Goal: Task Accomplishment & Management: Manage account settings

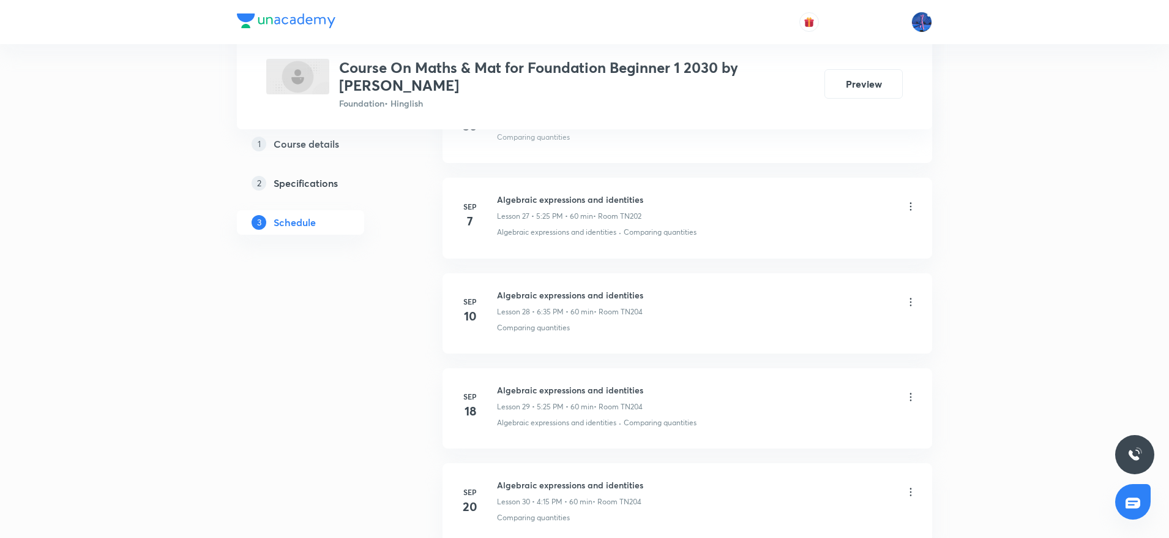
scroll to position [3688, 0]
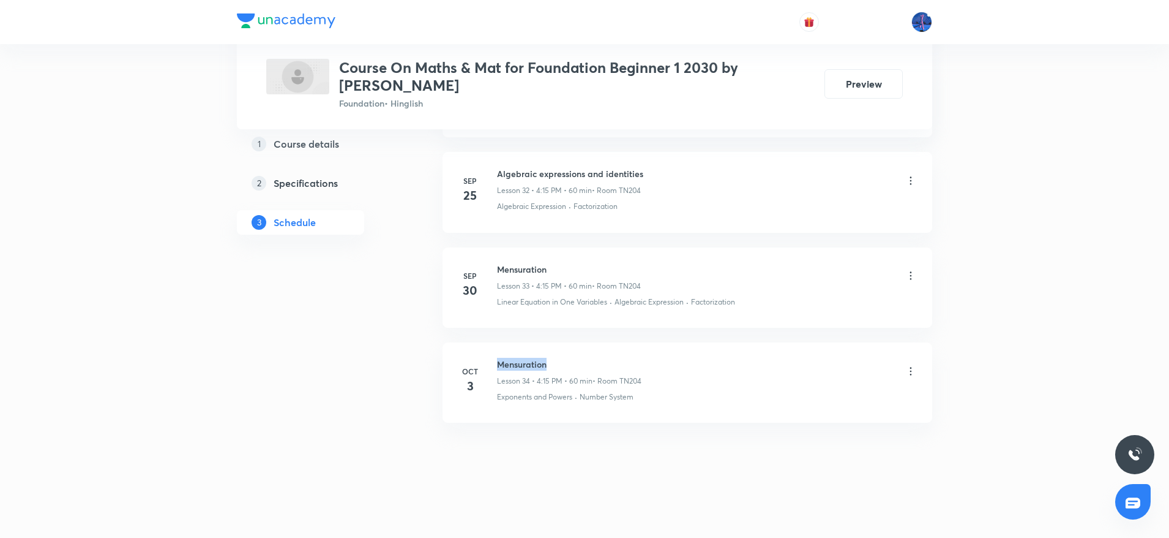
drag, startPoint x: 498, startPoint y: 361, endPoint x: 576, endPoint y: 359, distance: 78.4
click at [576, 359] on h6 "Mensuration" at bounding box center [569, 364] width 144 height 13
copy h6 "Mensuration"
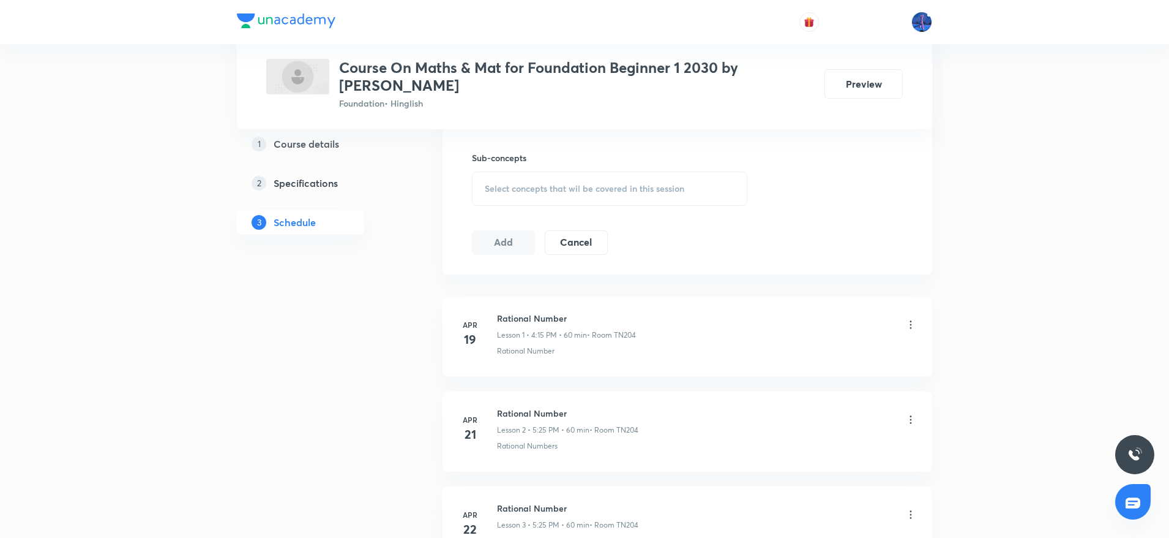
scroll to position [0, 0]
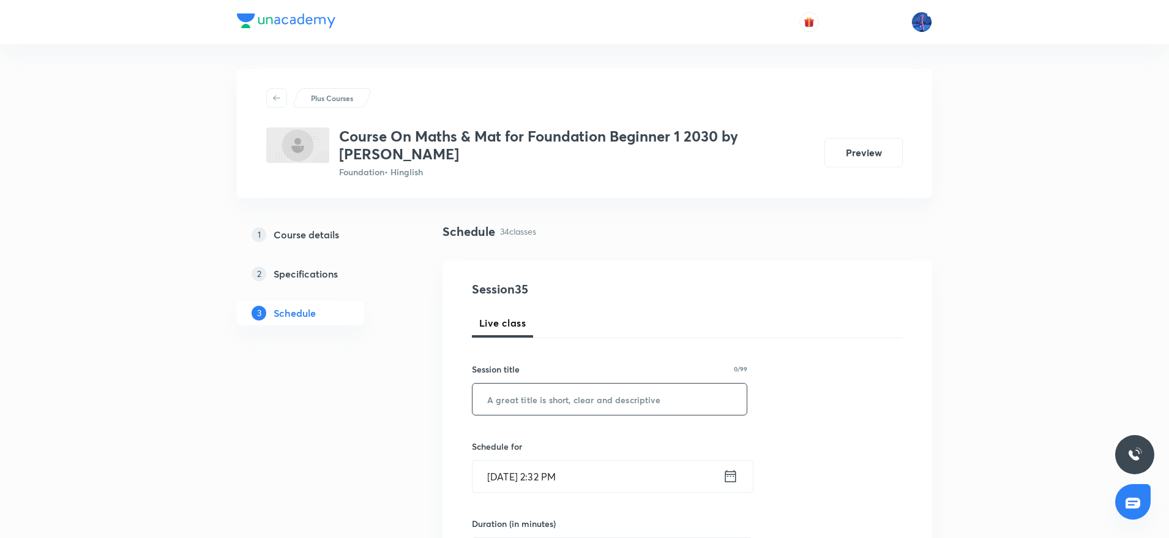
click at [536, 412] on input "text" at bounding box center [610, 398] width 274 height 31
paste input "Mensuration"
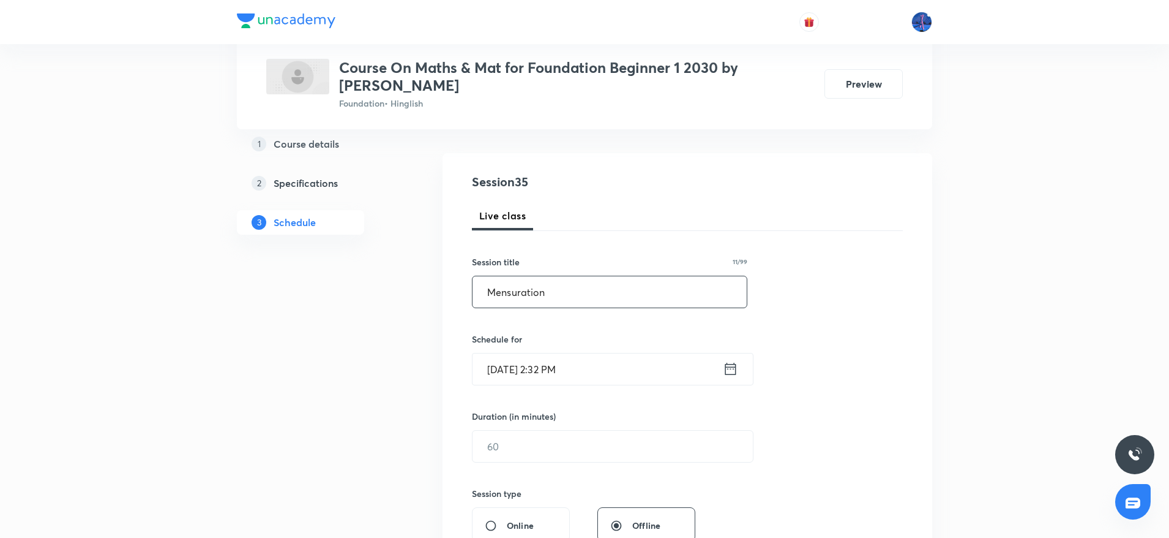
scroll to position [126, 0]
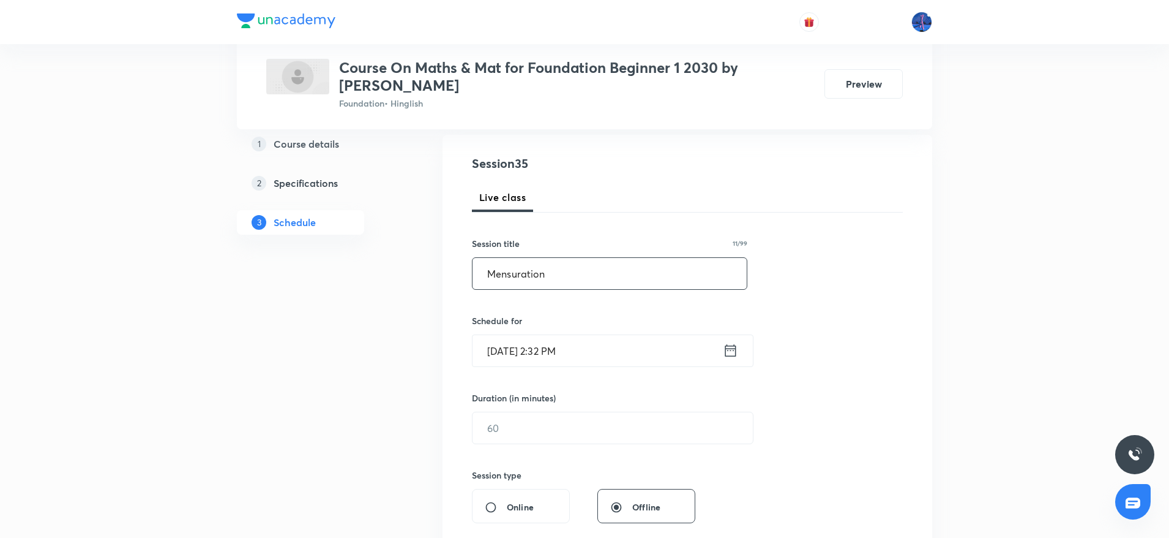
type input "Mensuration"
click at [635, 342] on input "Oct 6, 2025, 2:32 PM" at bounding box center [598, 350] width 250 height 31
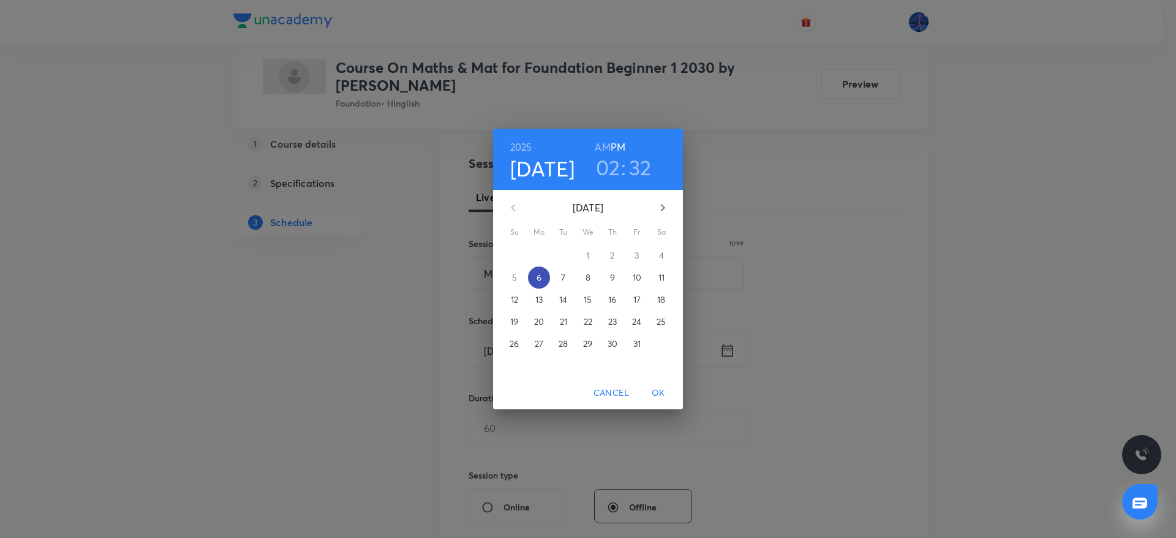
click at [544, 277] on span "6" at bounding box center [539, 277] width 22 height 12
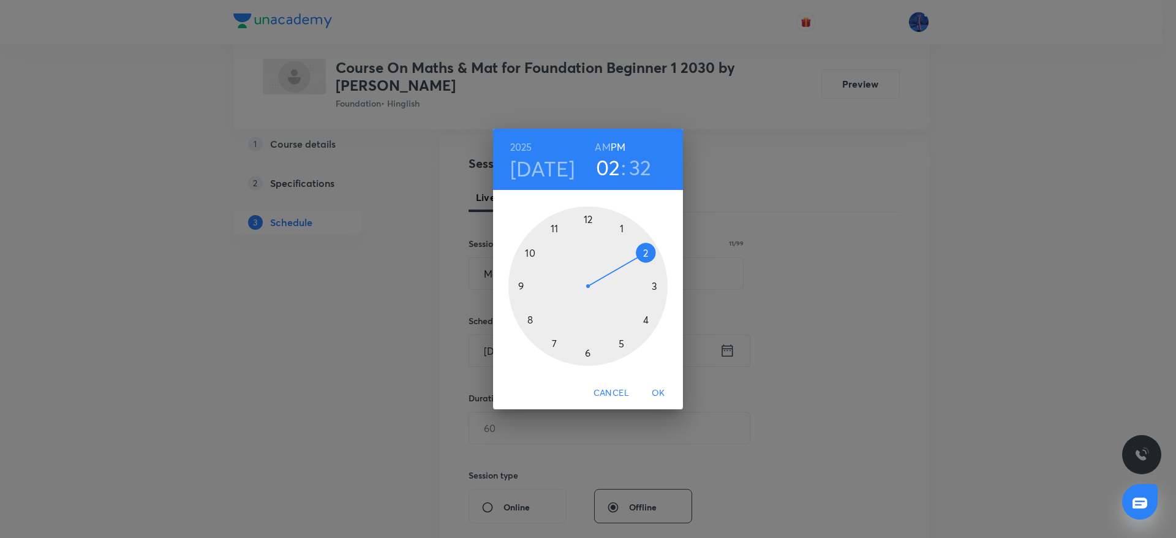
click at [647, 320] on div at bounding box center [587, 285] width 159 height 159
click at [588, 352] on div at bounding box center [587, 285] width 159 height 159
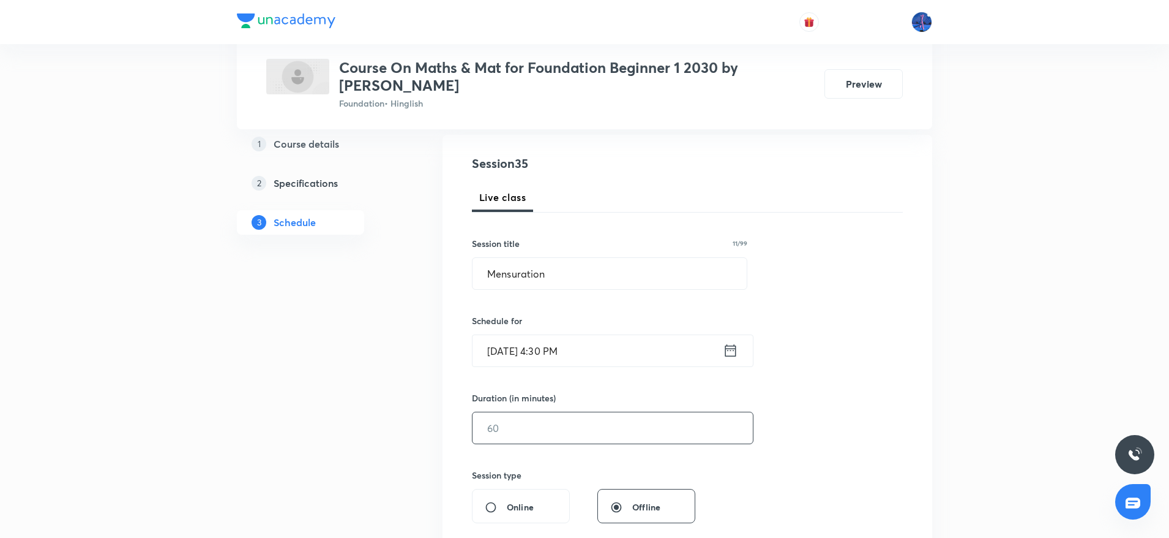
click at [583, 427] on input "text" at bounding box center [613, 427] width 280 height 31
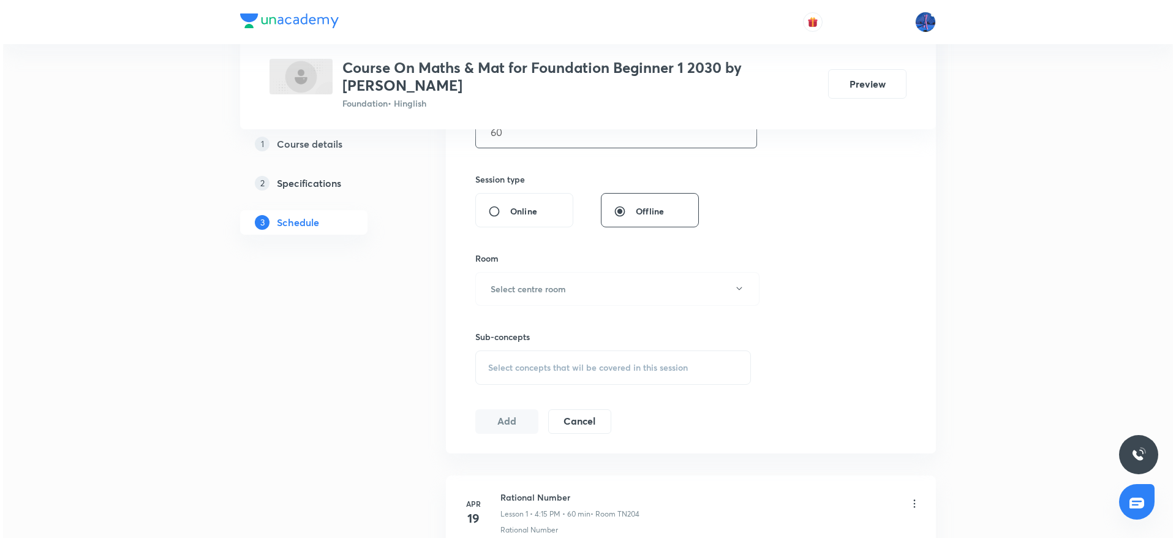
scroll to position [426, 0]
type input "60"
click at [582, 284] on button "Select centre room" at bounding box center [614, 285] width 284 height 34
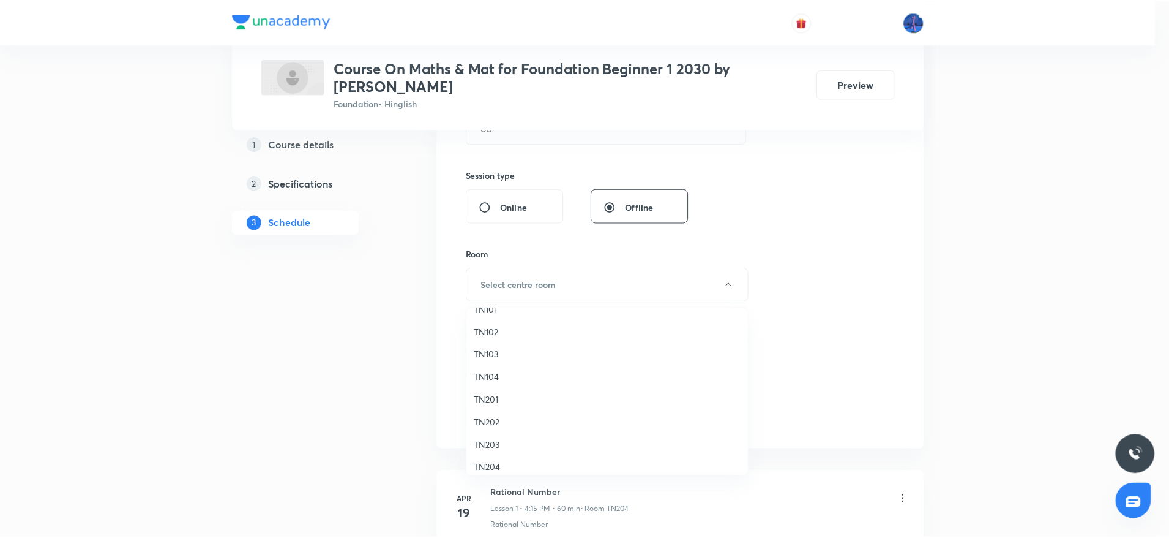
scroll to position [23, 0]
click at [501, 455] on span "TN204" at bounding box center [610, 459] width 268 height 13
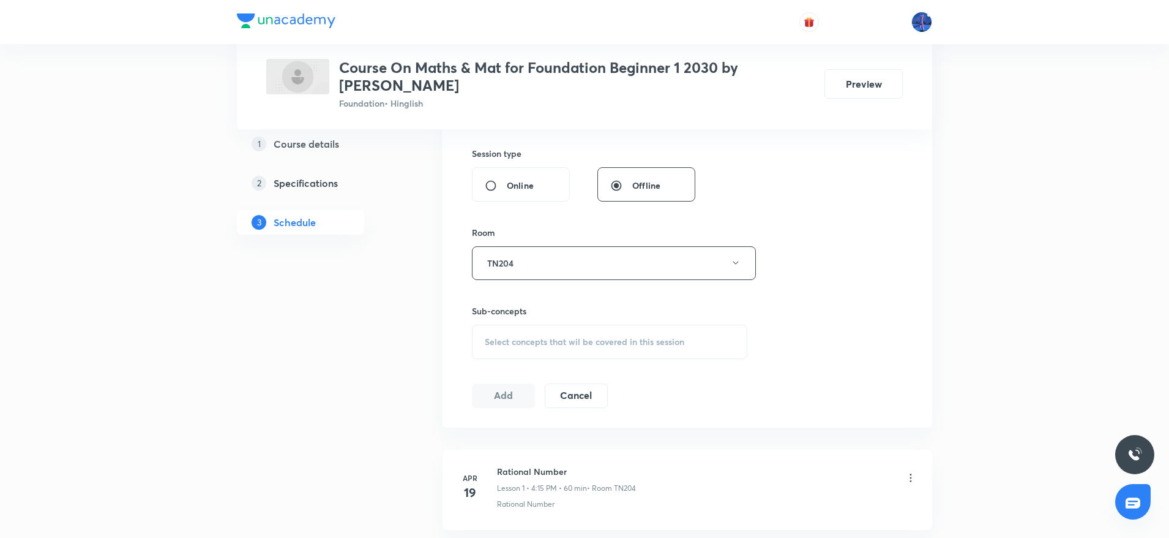
scroll to position [456, 0]
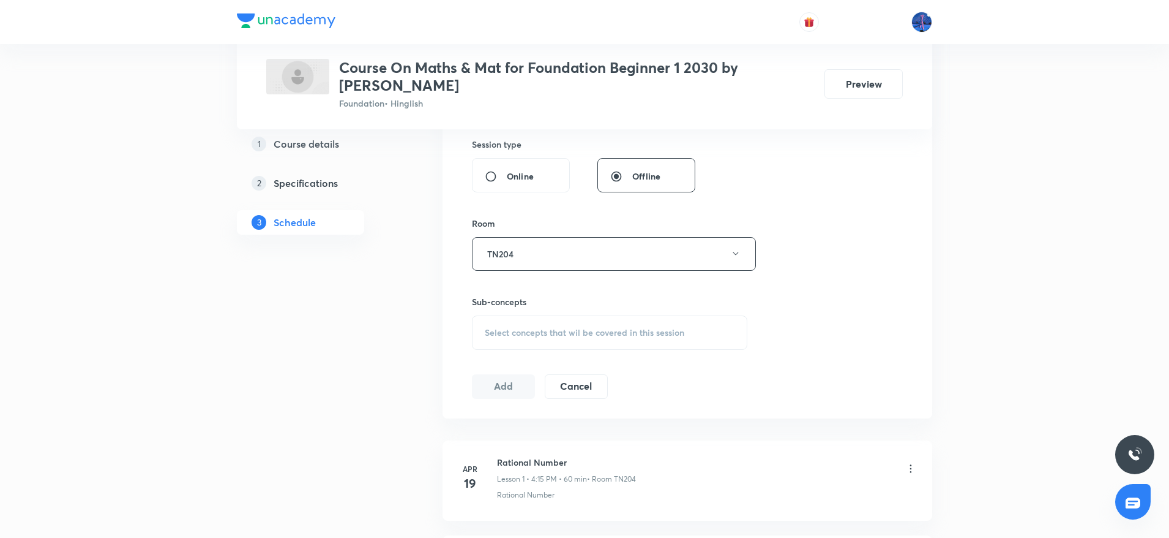
click at [582, 347] on div "Select concepts that wil be covered in this session" at bounding box center [610, 332] width 276 height 34
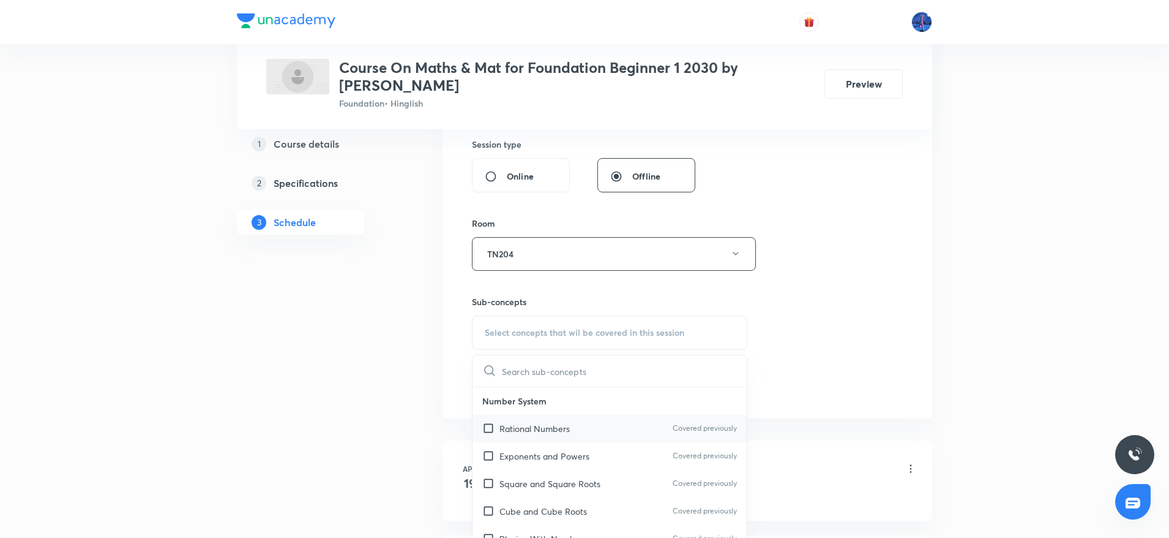
click at [563, 418] on div "Rational Numbers Covered previously" at bounding box center [610, 428] width 274 height 28
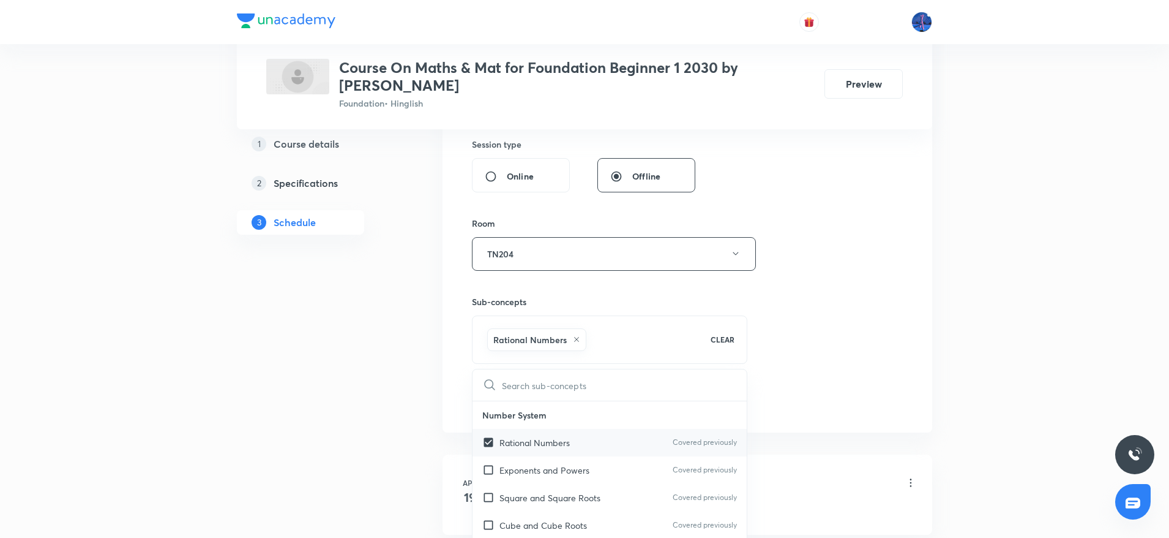
click at [572, 452] on div "Rational Numbers Covered previously" at bounding box center [610, 443] width 274 height 28
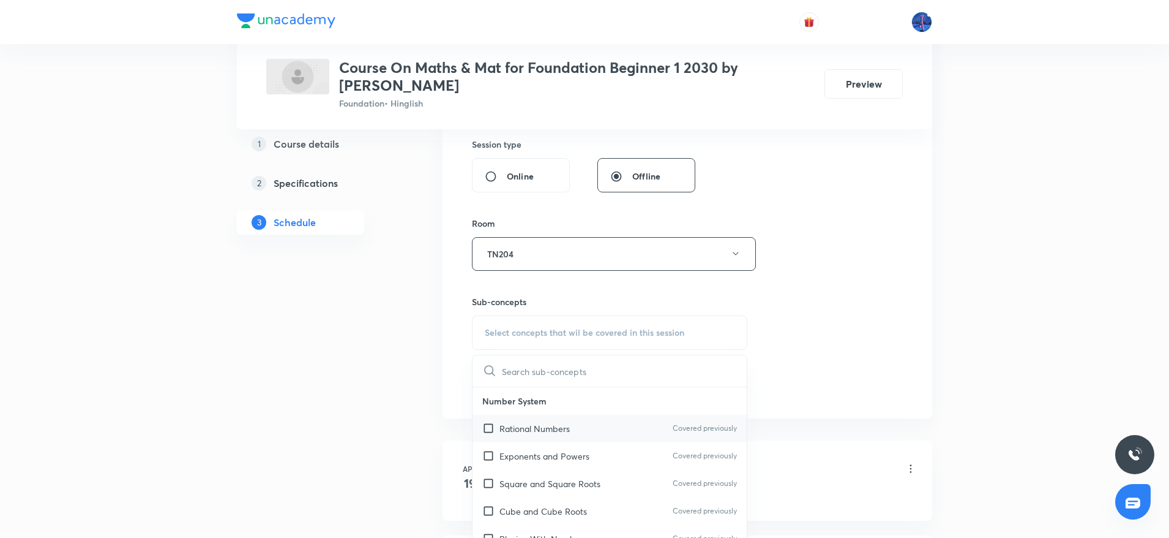
click at [542, 432] on p "Rational Numbers" at bounding box center [535, 428] width 70 height 13
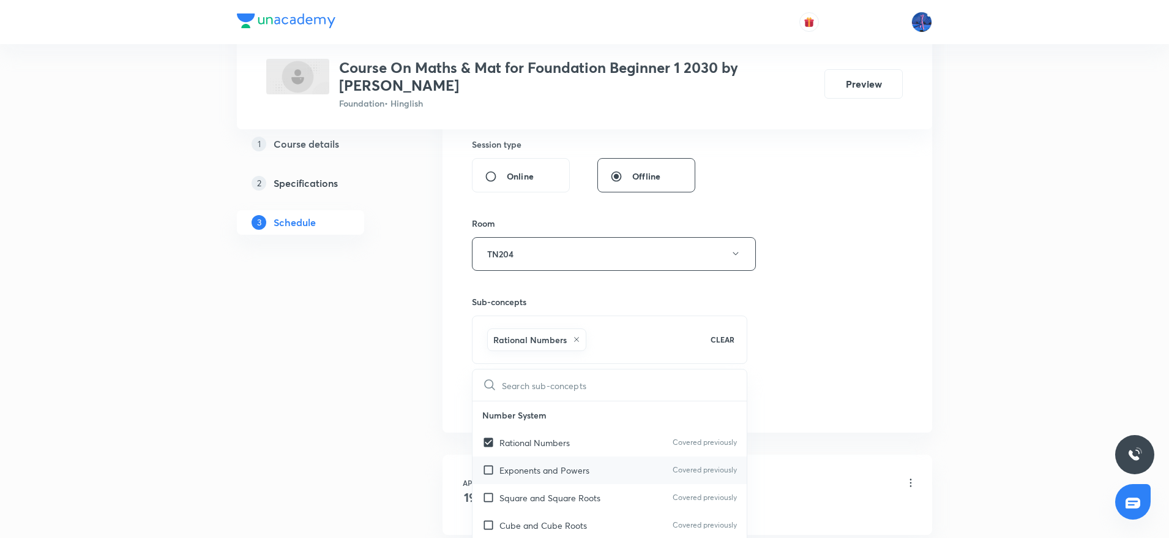
click at [544, 474] on p "Exponents and Powers" at bounding box center [545, 469] width 90 height 13
checkbox input "true"
click at [814, 329] on div "Session 35 Live class Session title 11/99 Mensuration ​ Schedule for Oct 6, 202…" at bounding box center [687, 132] width 431 height 617
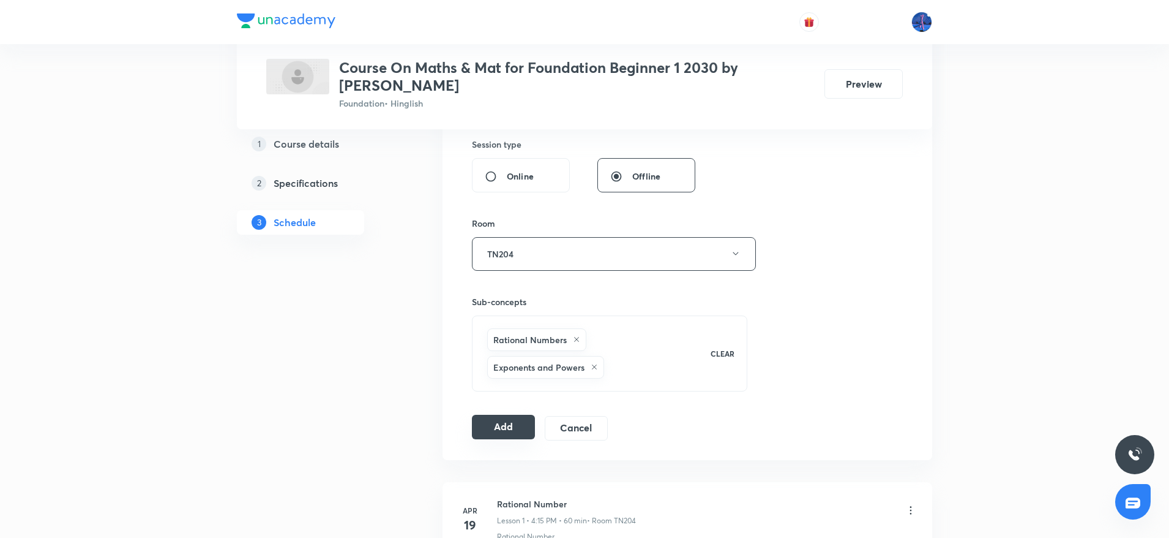
click at [505, 429] on button "Add" at bounding box center [503, 426] width 63 height 24
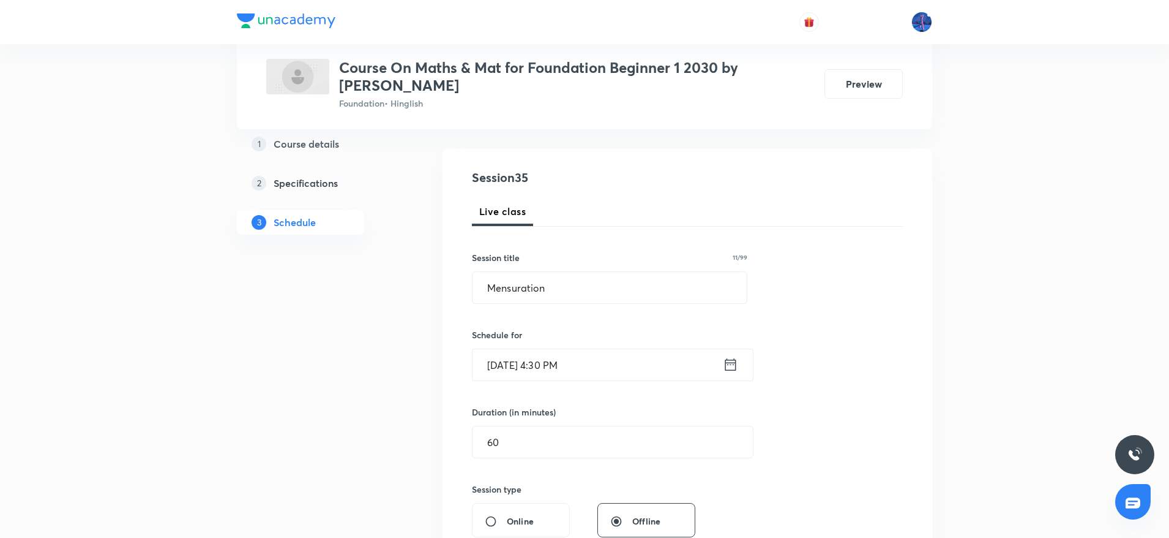
scroll to position [98, 0]
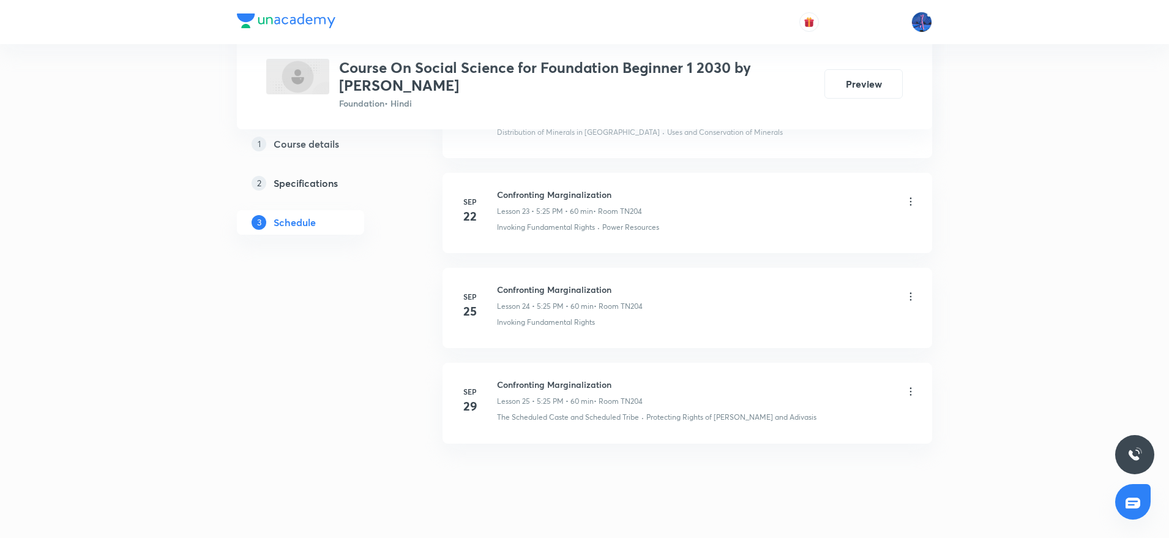
scroll to position [2833, 0]
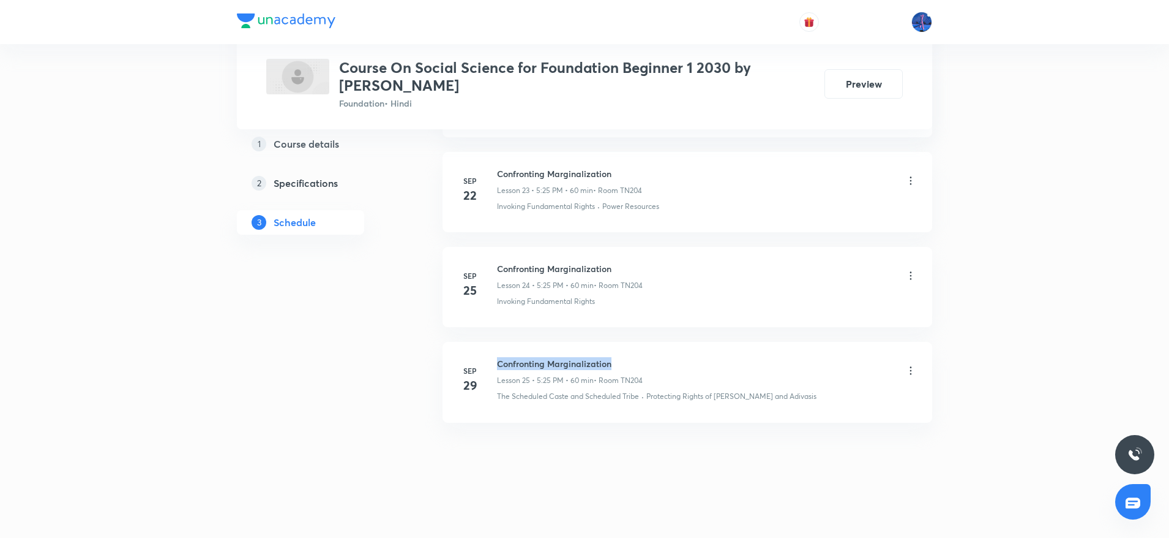
drag, startPoint x: 499, startPoint y: 364, endPoint x: 648, endPoint y: 366, distance: 149.4
click at [648, 366] on div "Confronting Marginalization Lesson 25 • 5:25 PM • 60 min • Room TN204" at bounding box center [707, 371] width 420 height 29
copy h6 "Confronting Marginalization"
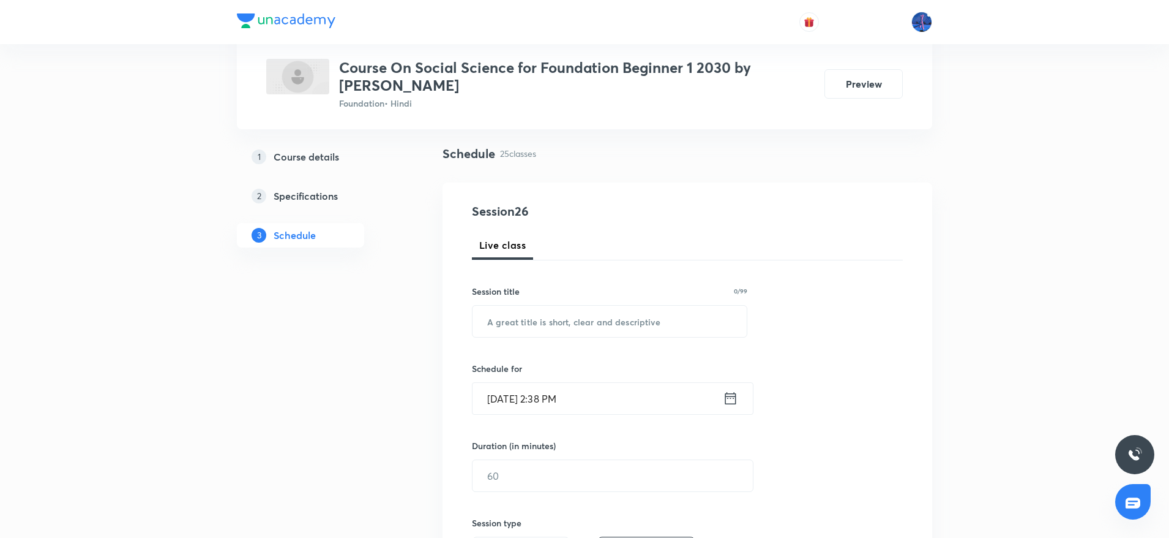
scroll to position [80, 0]
click at [604, 323] on input "text" at bounding box center [610, 319] width 274 height 31
paste input "Confronting Marginalization"
type input "Confronting Marginalization"
click at [654, 402] on input "Oct 6, 2025, 2:38 PM" at bounding box center [598, 396] width 250 height 31
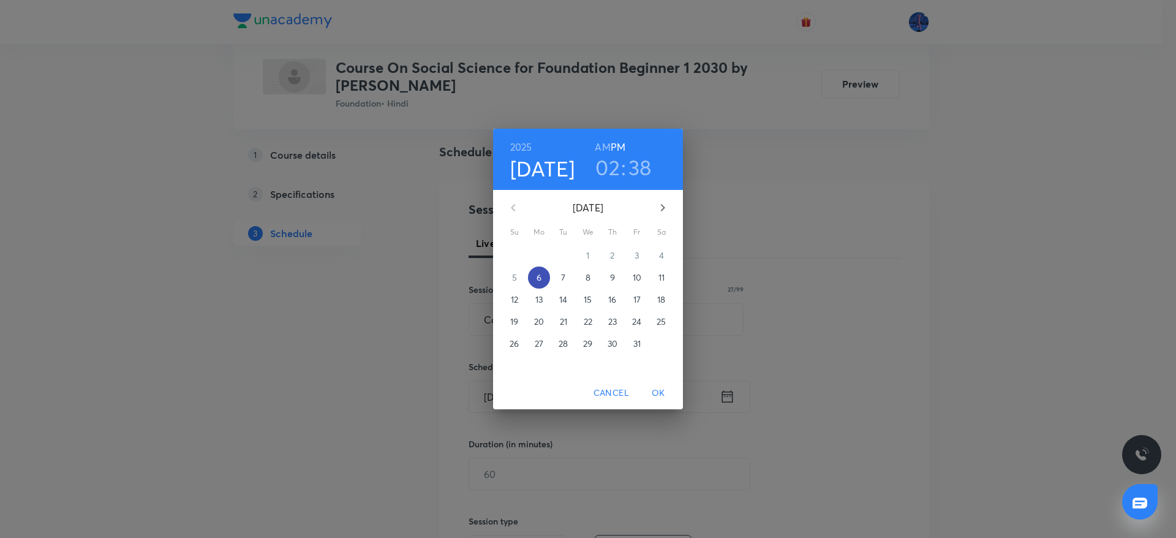
click at [538, 279] on p "6" at bounding box center [538, 277] width 5 height 12
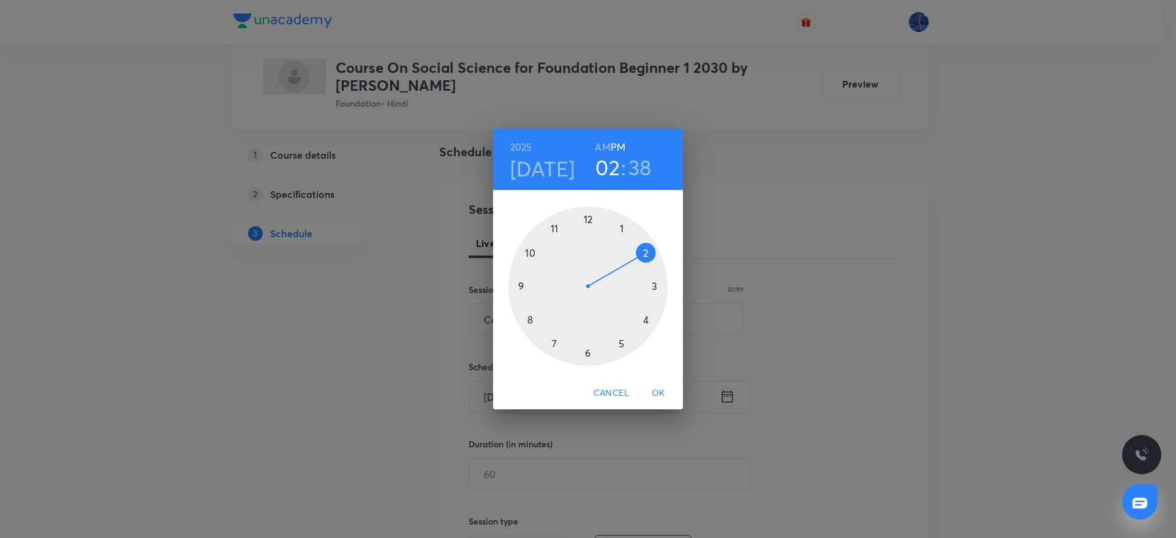
click at [620, 345] on div at bounding box center [587, 285] width 159 height 159
click at [555, 344] on div at bounding box center [587, 285] width 159 height 159
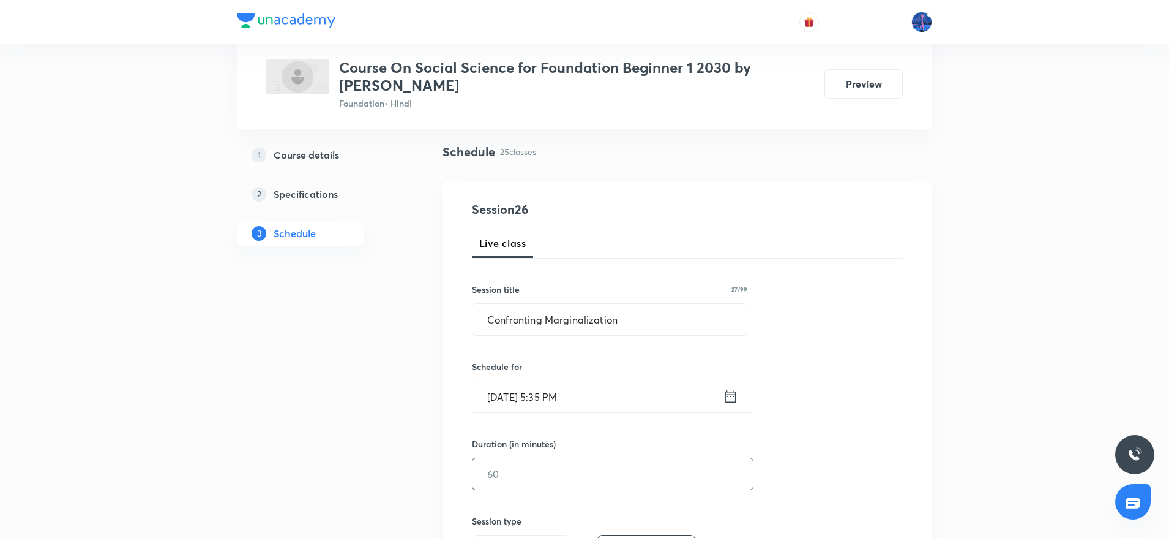
click at [530, 478] on input "text" at bounding box center [613, 473] width 280 height 31
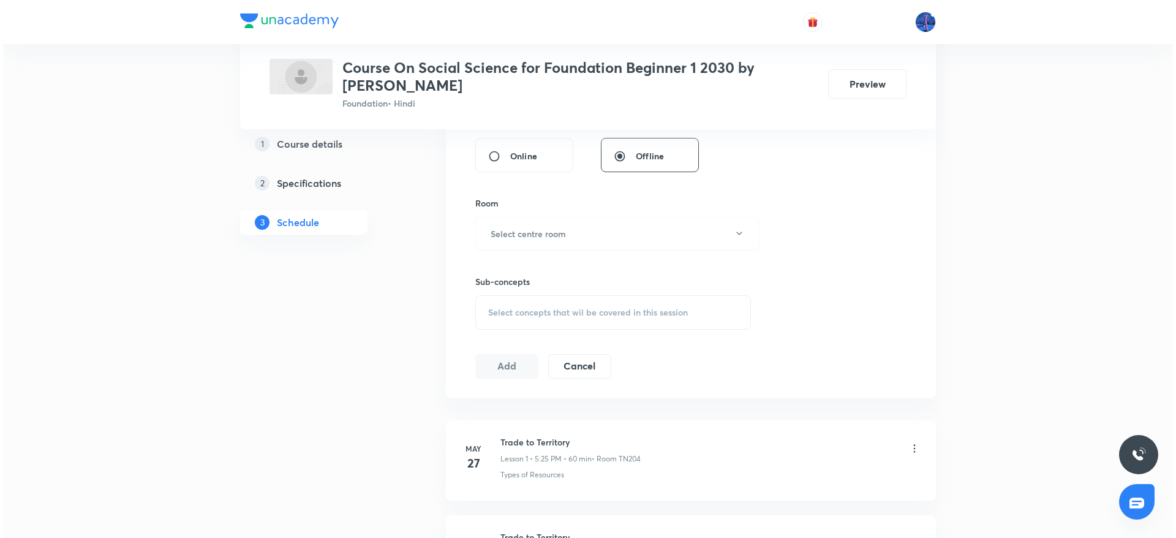
scroll to position [478, 0]
type input "60"
click at [602, 238] on button "Select centre room" at bounding box center [614, 233] width 284 height 34
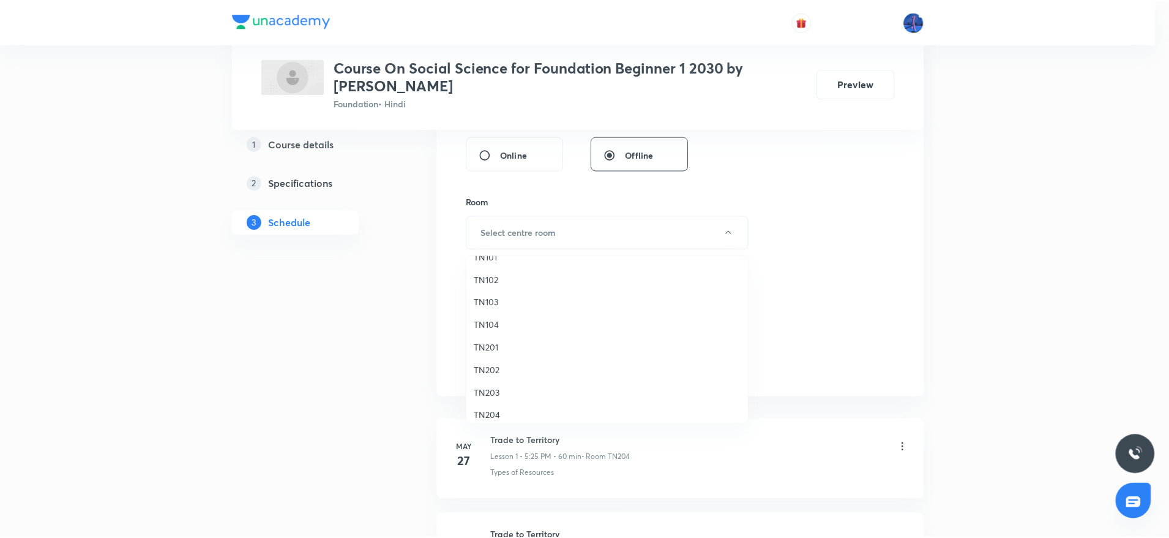
scroll to position [23, 0]
click at [498, 405] on span "TN204" at bounding box center [610, 407] width 268 height 13
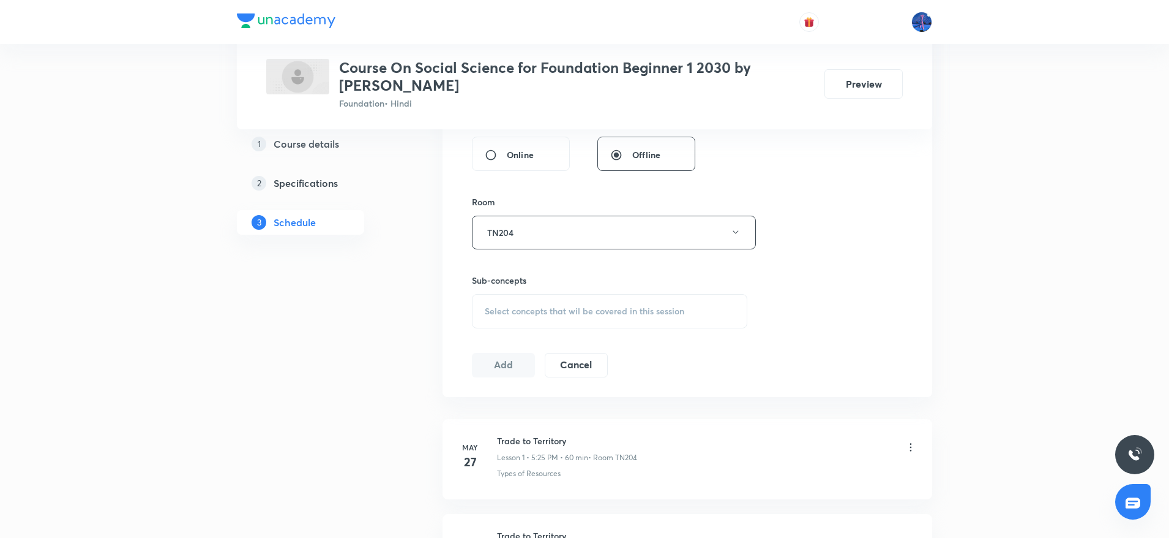
click at [587, 317] on div "Select concepts that wil be covered in this session" at bounding box center [610, 311] width 276 height 34
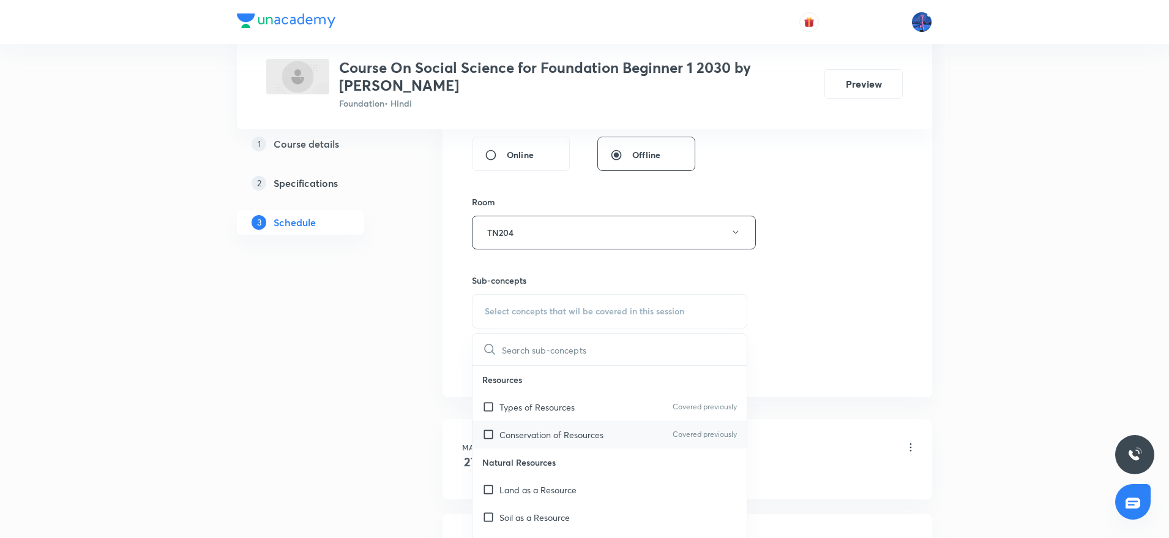
click at [554, 435] on p "Conservation of Resources" at bounding box center [552, 434] width 104 height 13
checkbox input "true"
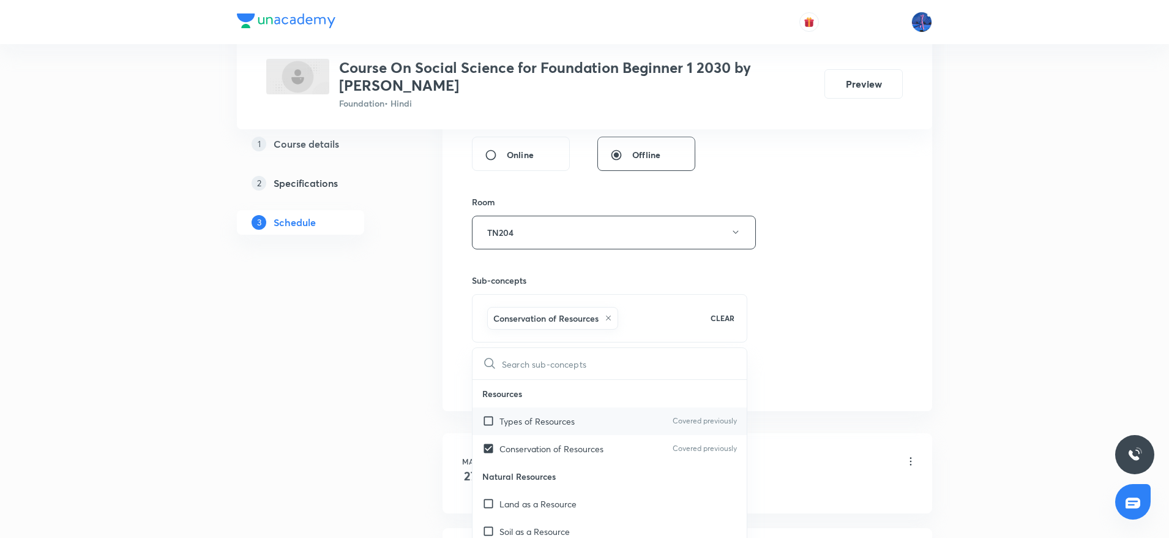
click at [535, 421] on p "Types of Resources" at bounding box center [537, 420] width 75 height 13
checkbox input "true"
click at [773, 284] on div "Session 26 Live class Session title 27/99 Confronting Marginalization ​ Schedul…" at bounding box center [687, 110] width 431 height 617
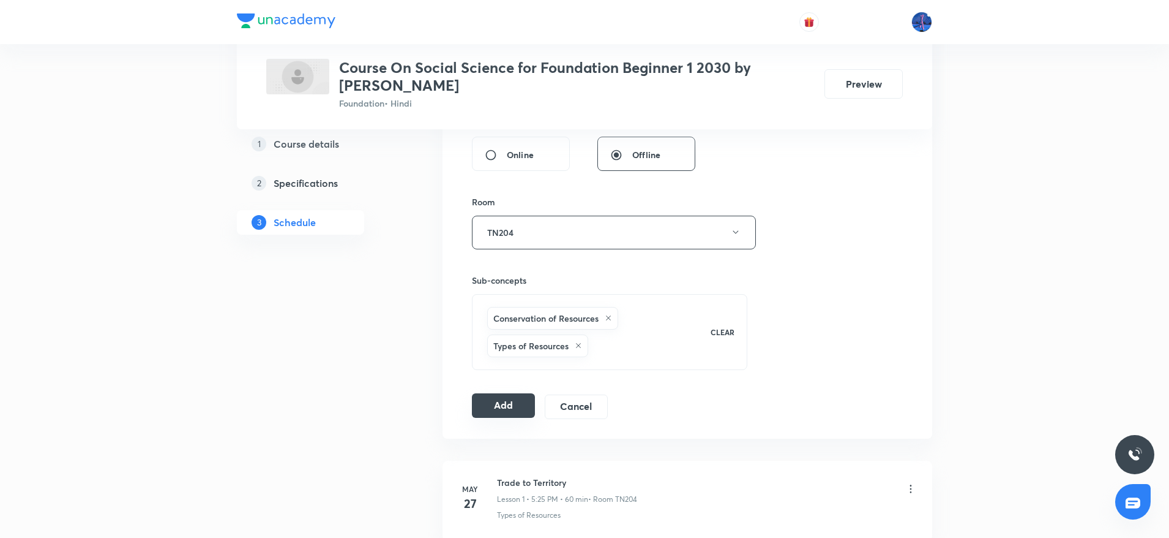
click at [509, 402] on button "Add" at bounding box center [503, 405] width 63 height 24
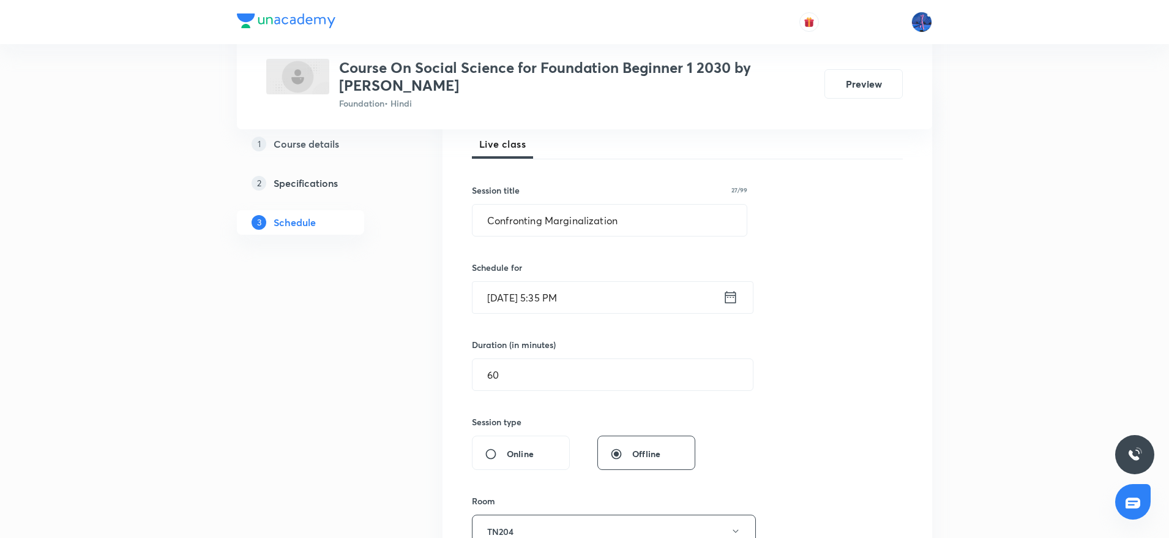
scroll to position [178, 0]
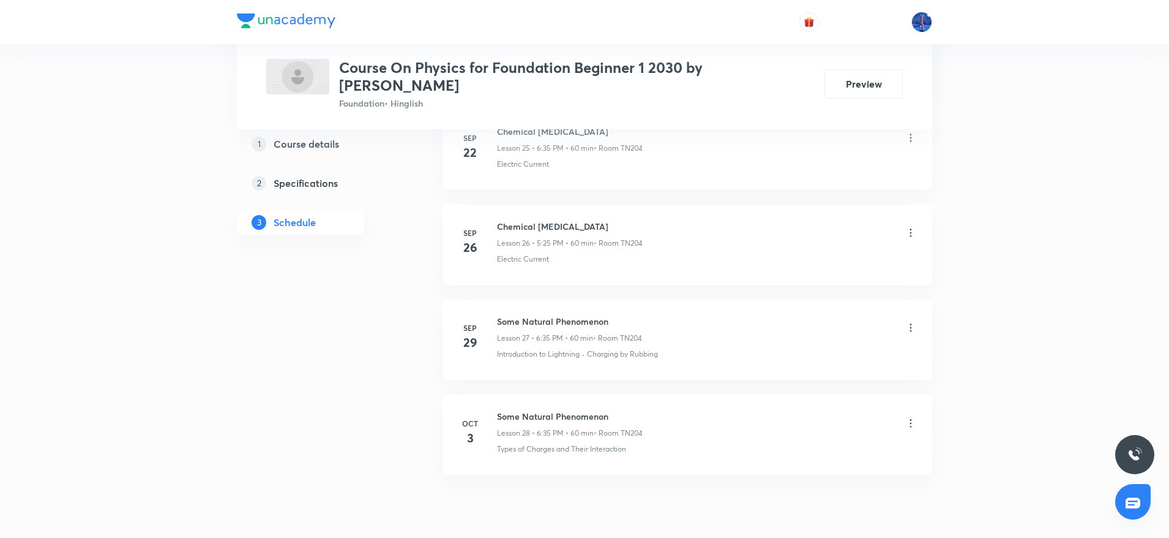
scroll to position [3119, 0]
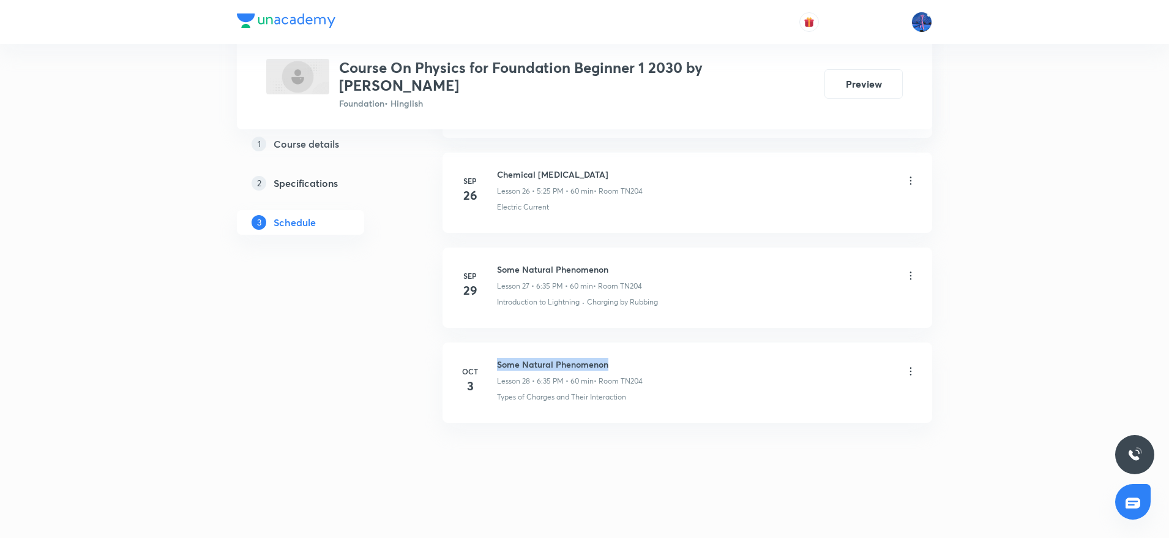
drag, startPoint x: 498, startPoint y: 366, endPoint x: 624, endPoint y: 356, distance: 126.5
click at [624, 356] on li "[DATE] Some Natural Phenomenon Lesson 28 • 6:35 PM • 60 min • Room TN204 Types …" at bounding box center [688, 382] width 490 height 80
copy h6 "Some Natural Phenomenon"
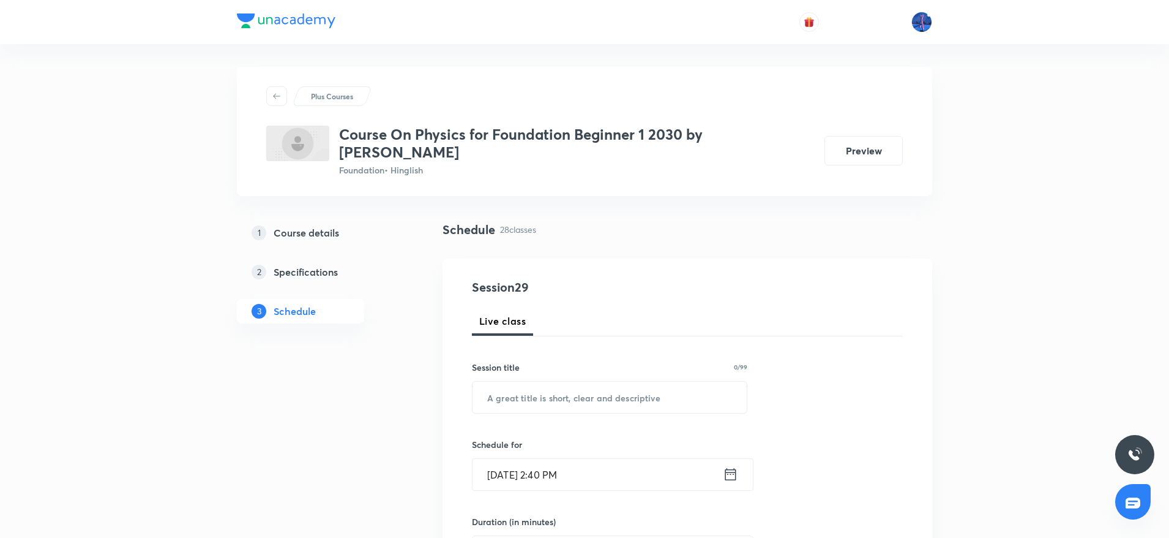
scroll to position [0, 0]
click at [593, 393] on input "text" at bounding box center [610, 398] width 274 height 31
paste input "Some Natural Phenomenon"
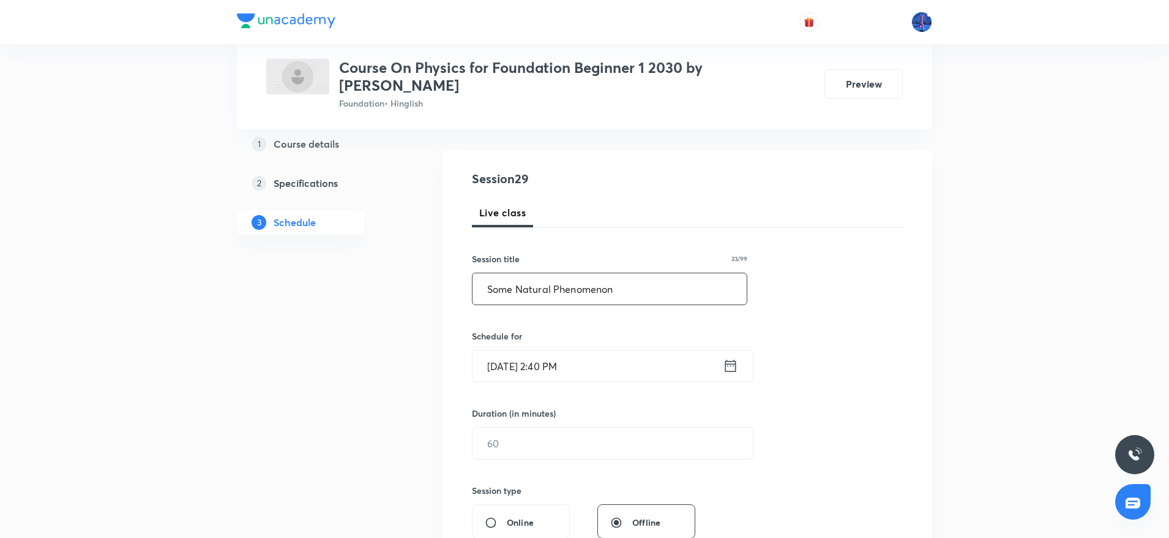
scroll to position [113, 0]
type input "Some Natural Phenomenon"
click at [637, 355] on input "Oct 6, 2025, 2:40 PM" at bounding box center [598, 362] width 250 height 31
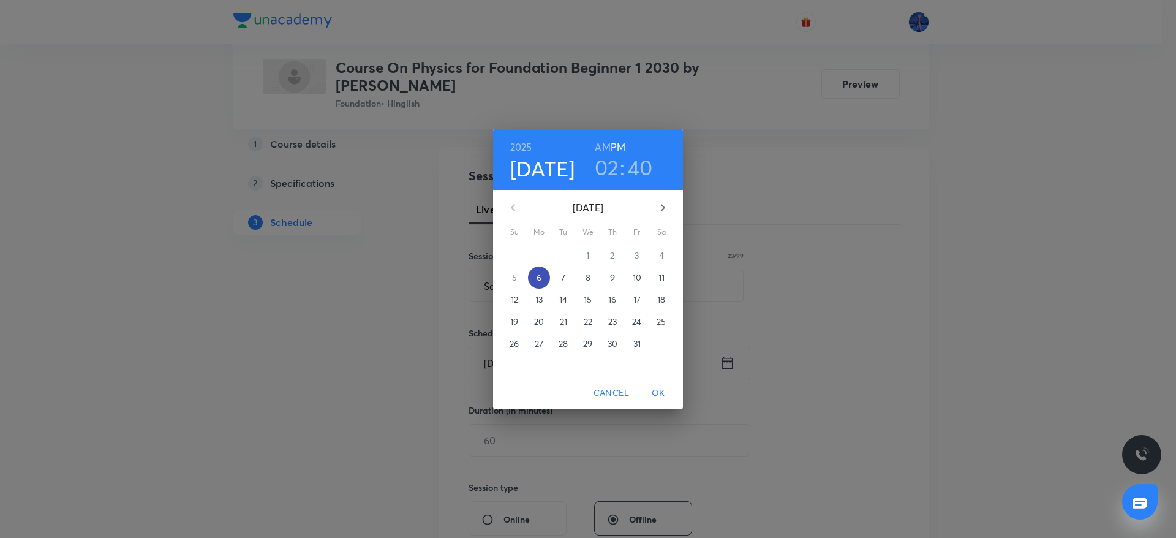
click at [538, 279] on p "6" at bounding box center [538, 277] width 5 height 12
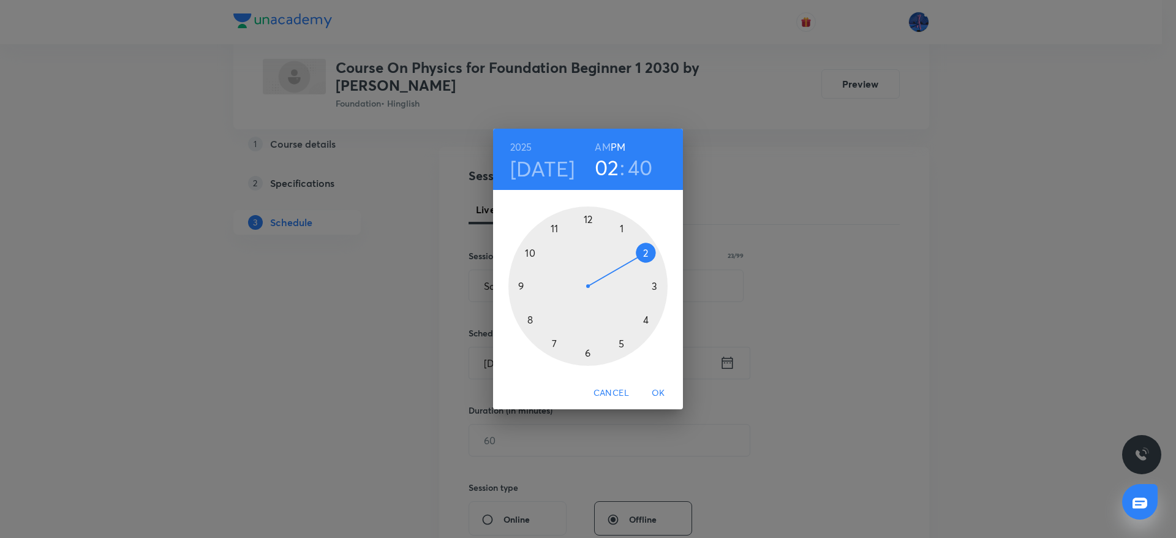
click at [586, 352] on div at bounding box center [587, 285] width 159 height 159
click at [529, 317] on div at bounding box center [587, 285] width 159 height 159
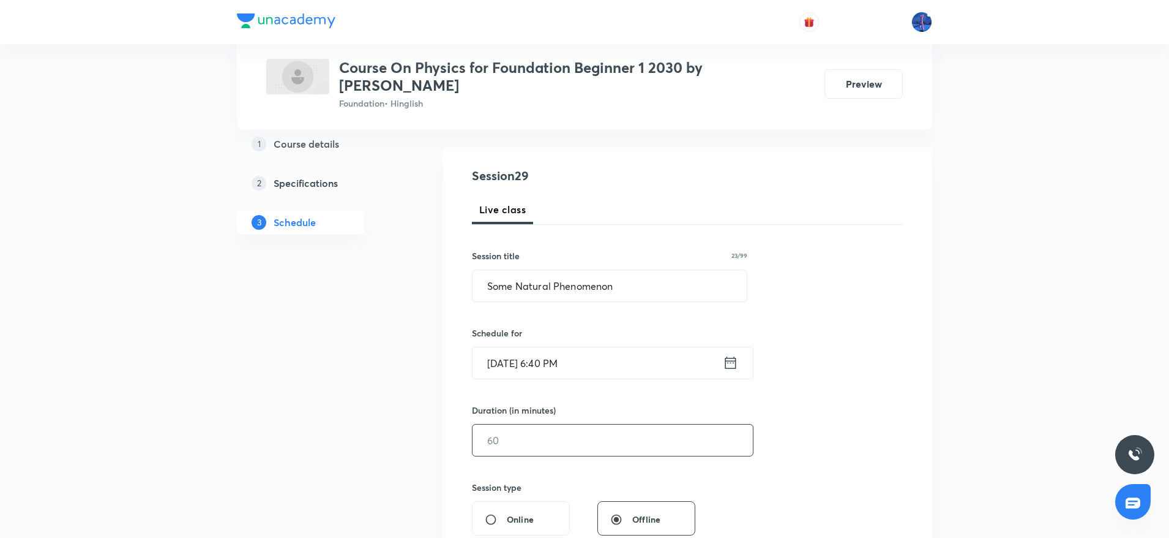
click at [523, 442] on input "text" at bounding box center [613, 439] width 280 height 31
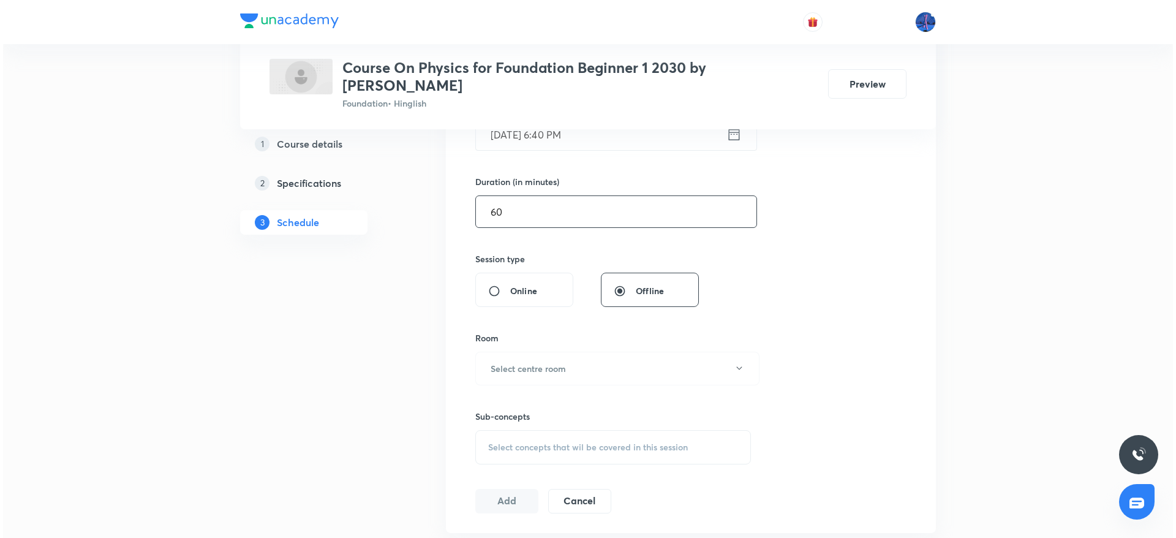
scroll to position [358, 0]
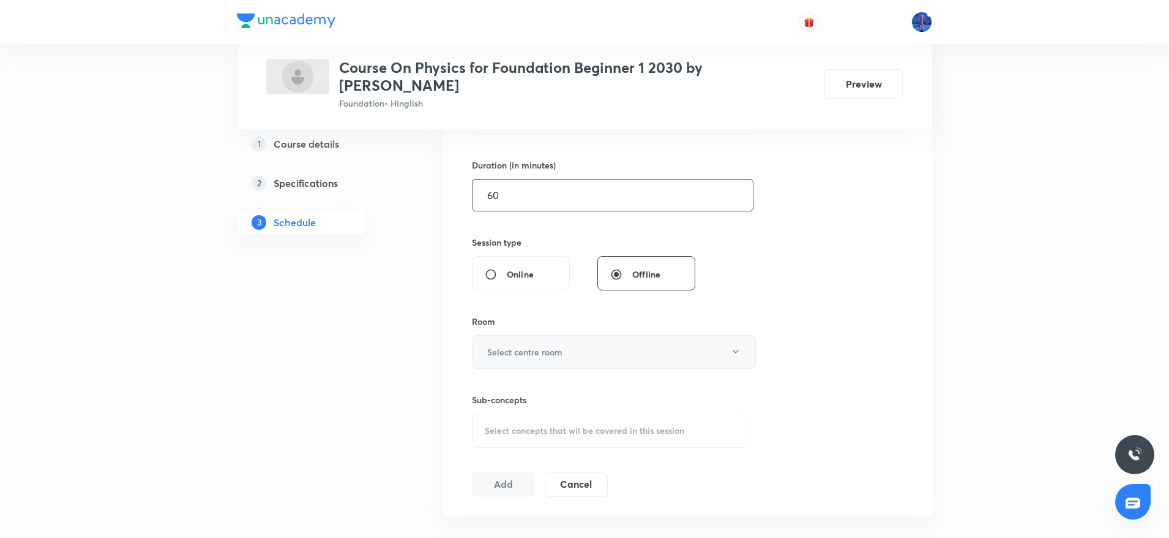
type input "60"
click at [609, 354] on button "Select centre room" at bounding box center [614, 352] width 284 height 34
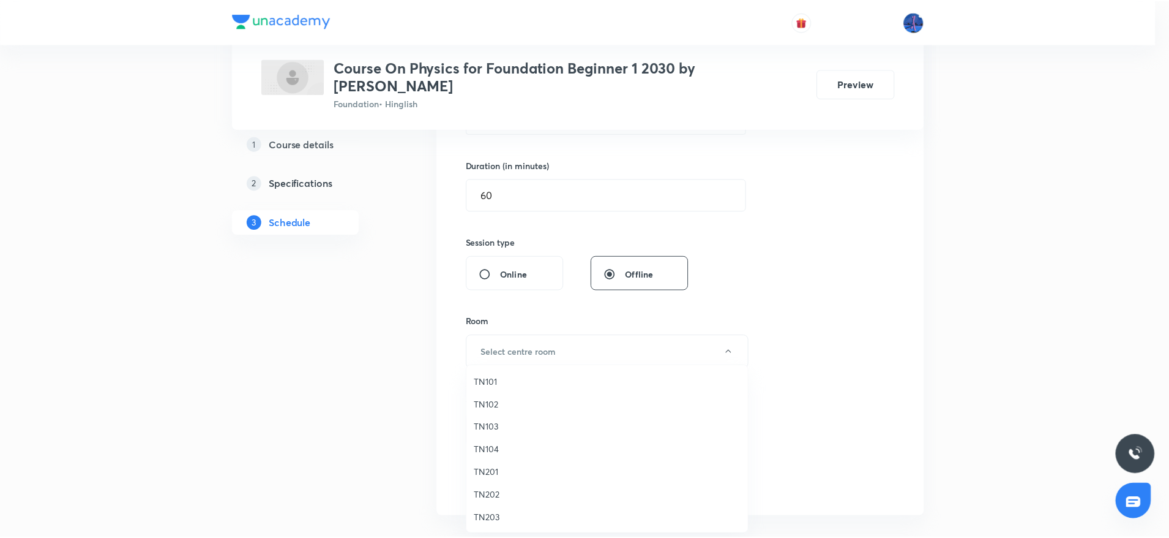
scroll to position [23, 0]
click at [497, 520] on span "TN204" at bounding box center [610, 517] width 268 height 13
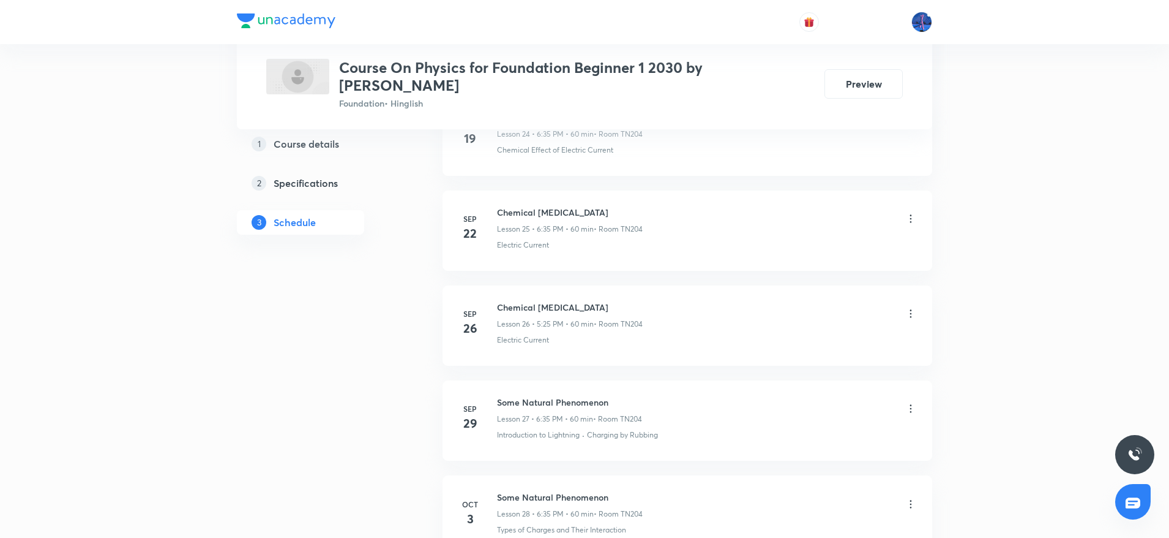
scroll to position [3119, 0]
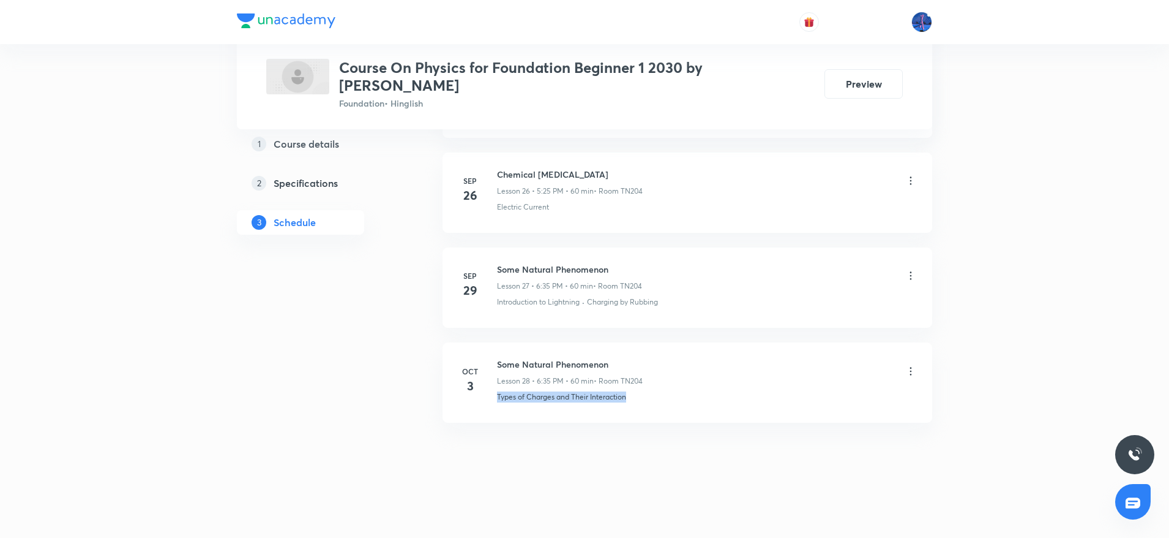
drag, startPoint x: 643, startPoint y: 398, endPoint x: 497, endPoint y: 419, distance: 147.2
click at [497, 419] on li "Oct 3 Some Natural Phenomenon Lesson 28 • 6:35 PM • 60 min • Room TN204 Types o…" at bounding box center [688, 382] width 490 height 80
copy p "Types of Charges and Their Interaction"
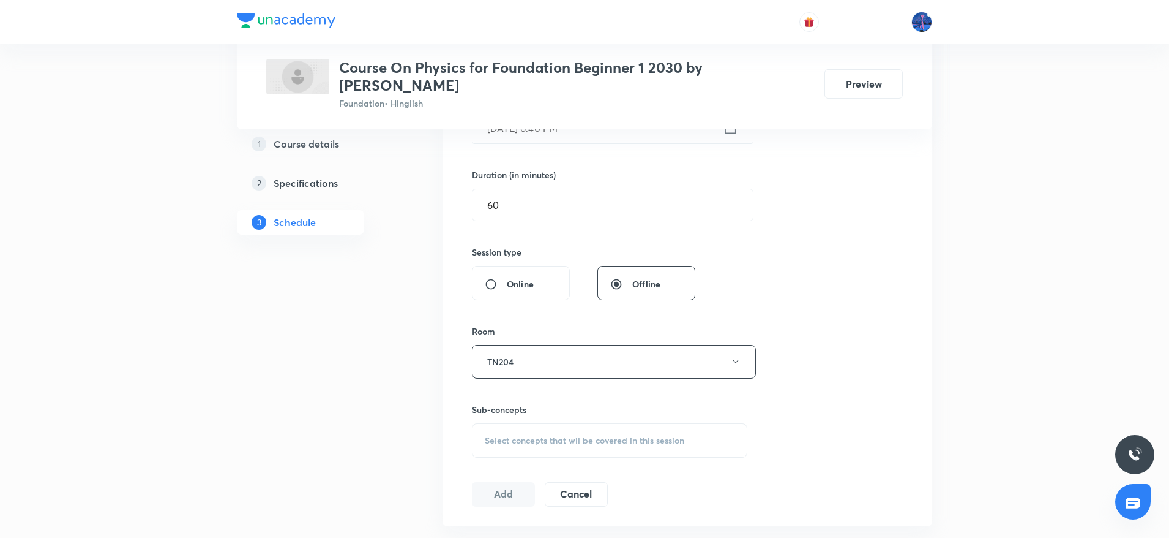
scroll to position [628, 0]
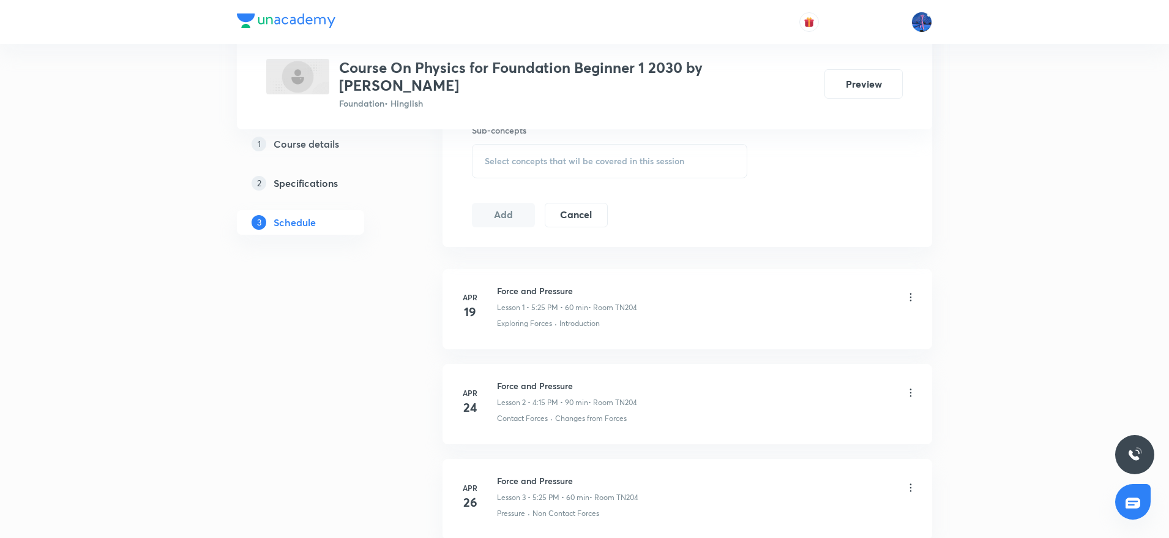
click at [623, 169] on div "Select concepts that wil be covered in this session" at bounding box center [610, 161] width 276 height 34
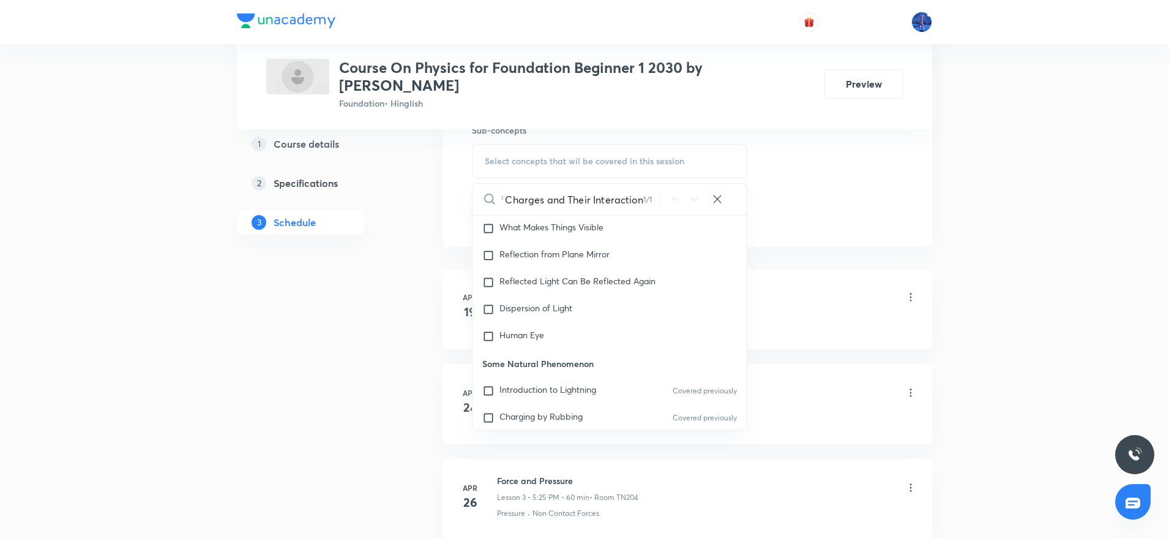
scroll to position [234, 0]
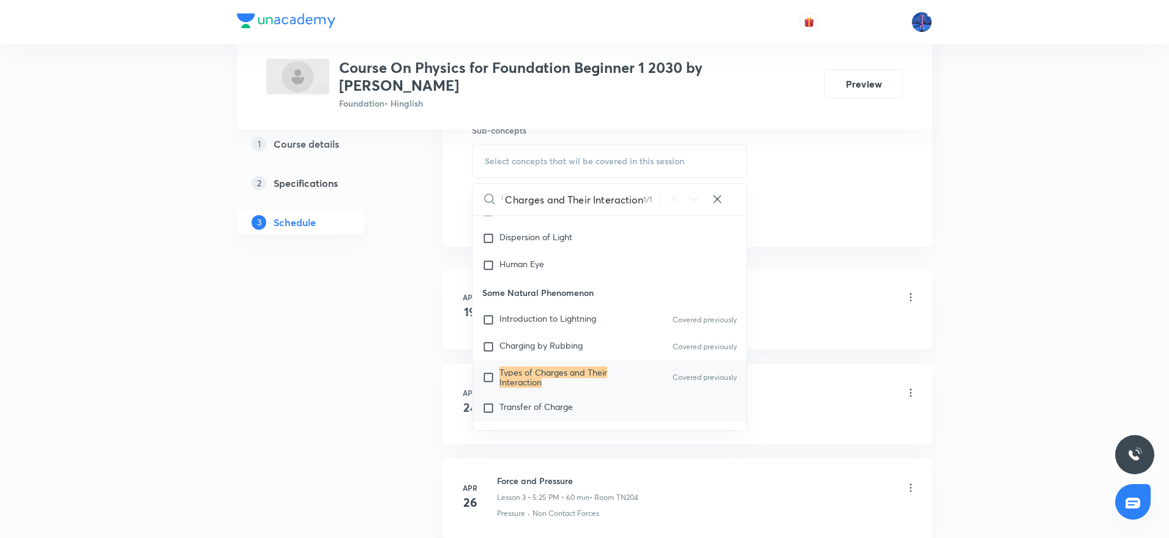
type input "Types of Charges and Their Interaction"
click at [525, 405] on span "Transfer of Charge" at bounding box center [536, 406] width 73 height 12
checkbox input "true"
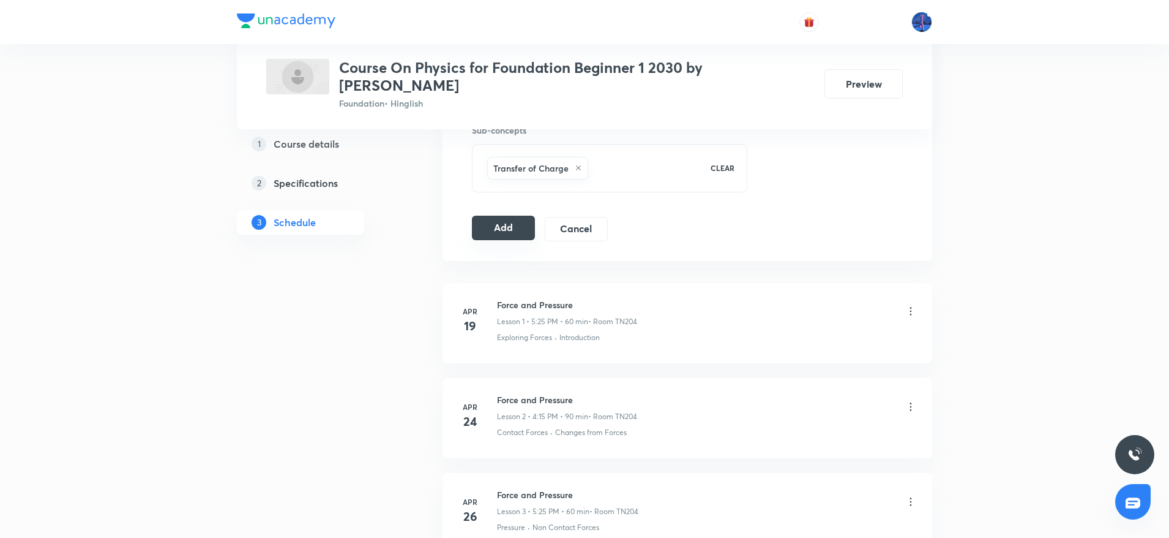
click at [511, 228] on button "Add" at bounding box center [503, 228] width 63 height 24
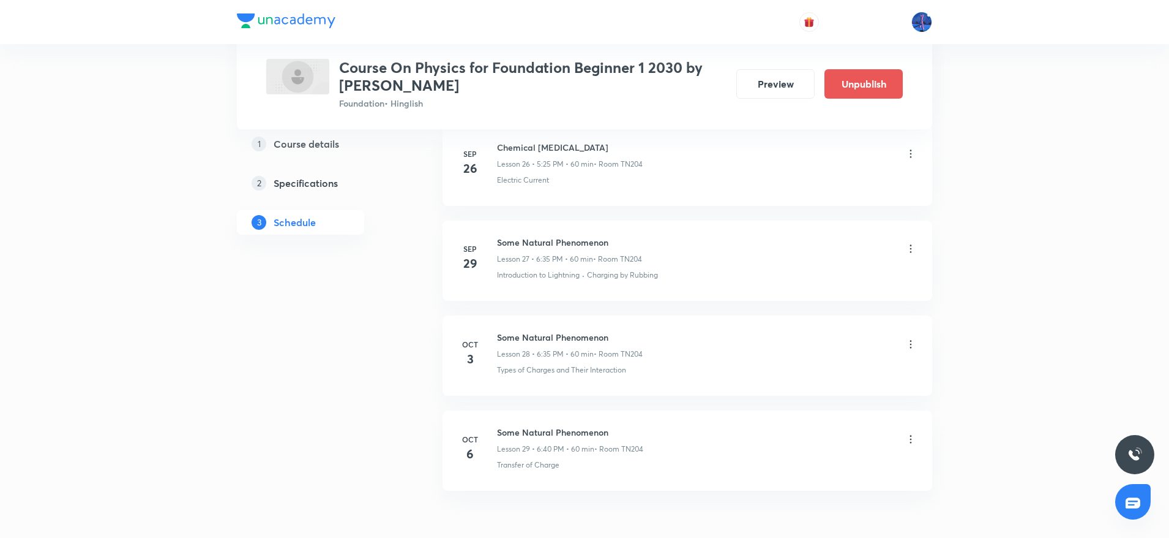
scroll to position [2652, 0]
